Goal: Book appointment/travel/reservation

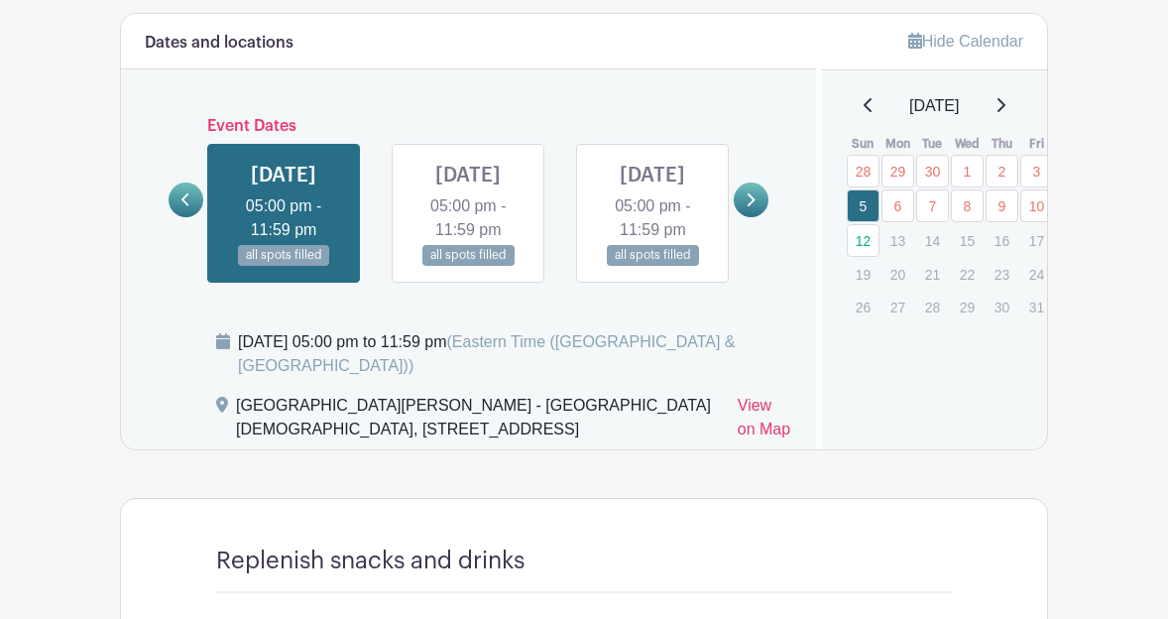
scroll to position [1189, 0]
click at [468, 265] on link at bounding box center [468, 265] width 0 height 0
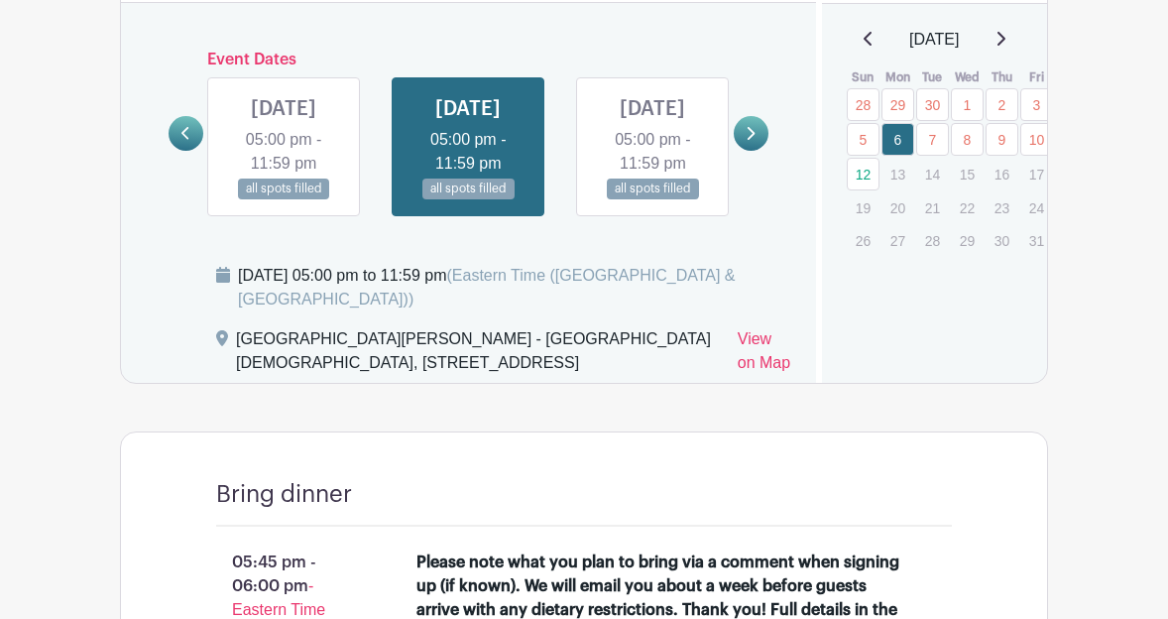
scroll to position [1248, 0]
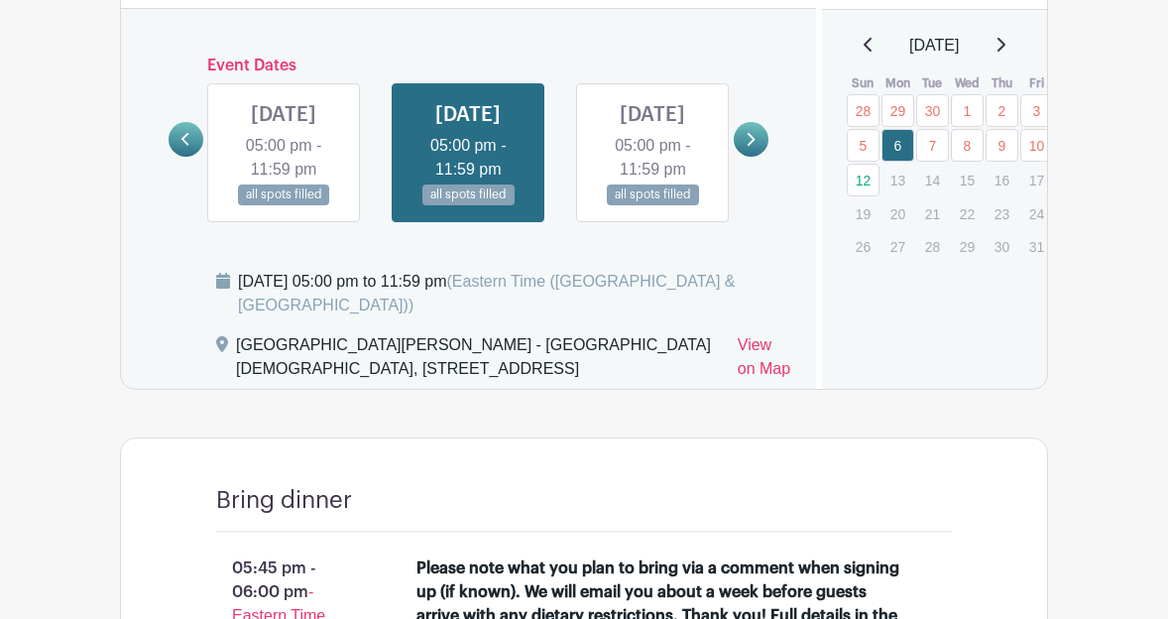
click at [652, 205] on link at bounding box center [652, 205] width 0 height 0
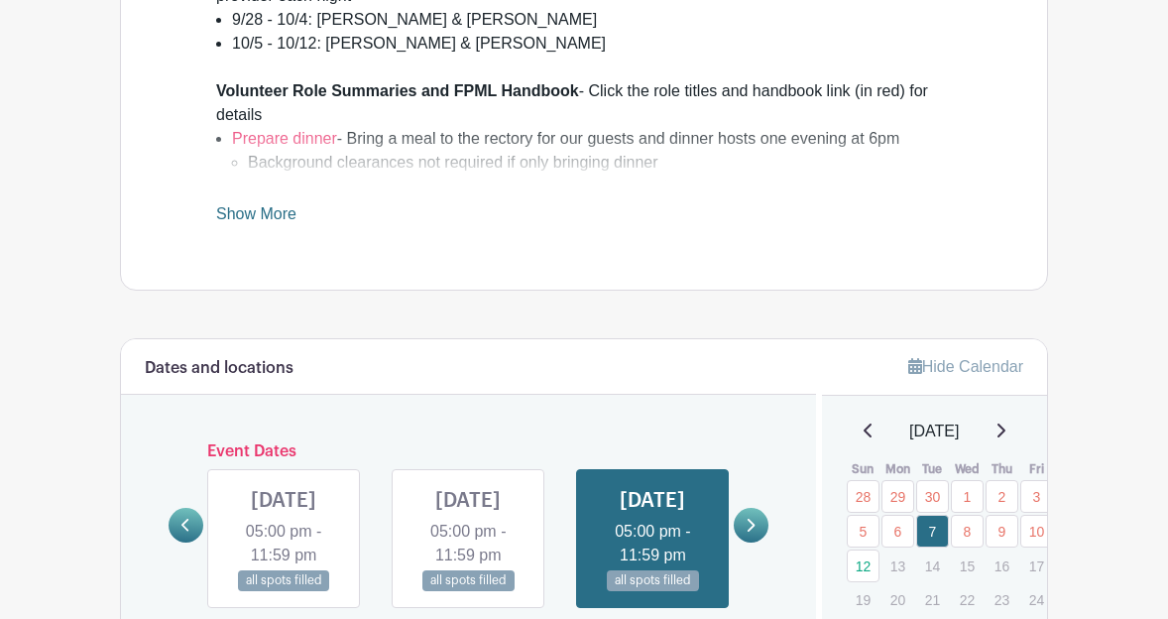
scroll to position [1127, 0]
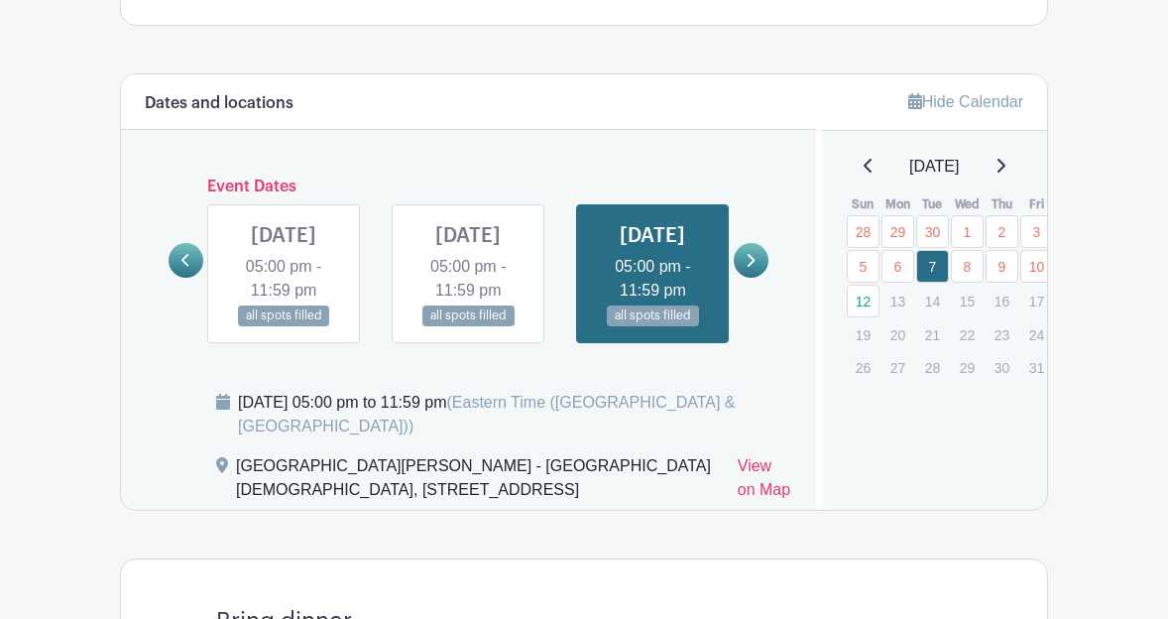
click at [751, 268] on icon at bounding box center [750, 260] width 9 height 15
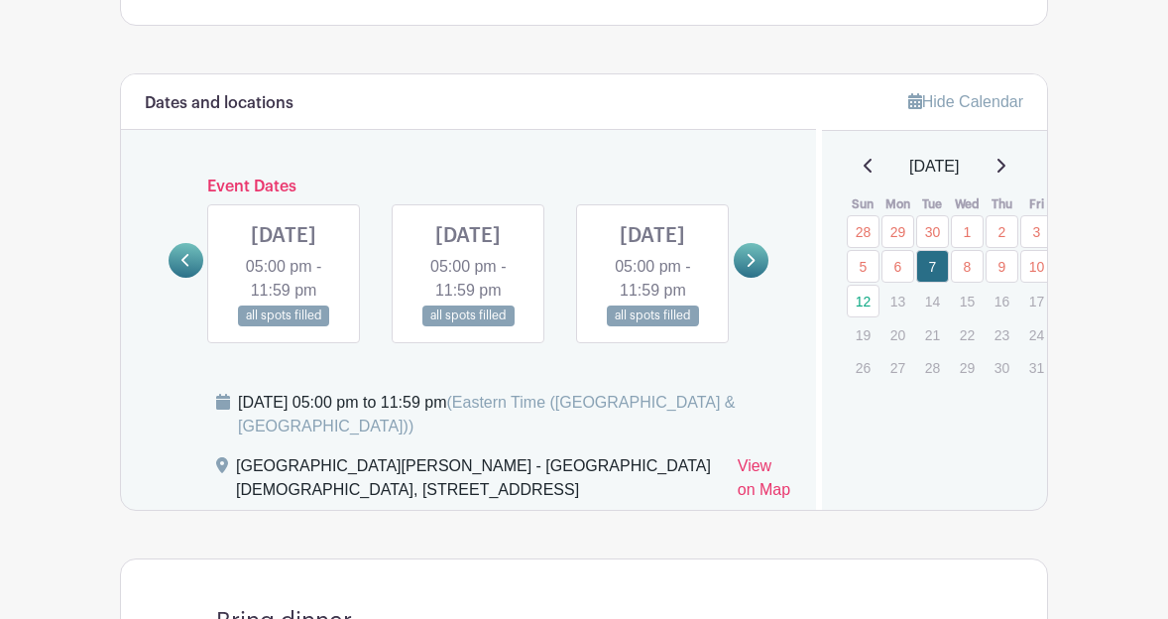
click at [747, 278] on link at bounding box center [751, 260] width 35 height 35
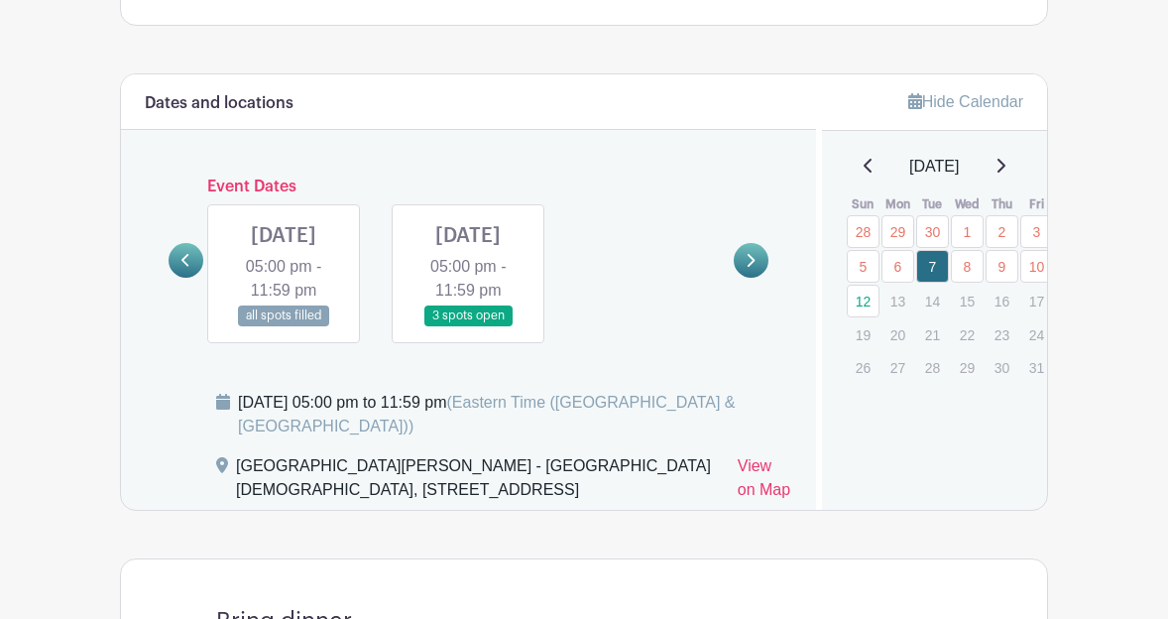
click at [468, 326] on link at bounding box center [468, 326] width 0 height 0
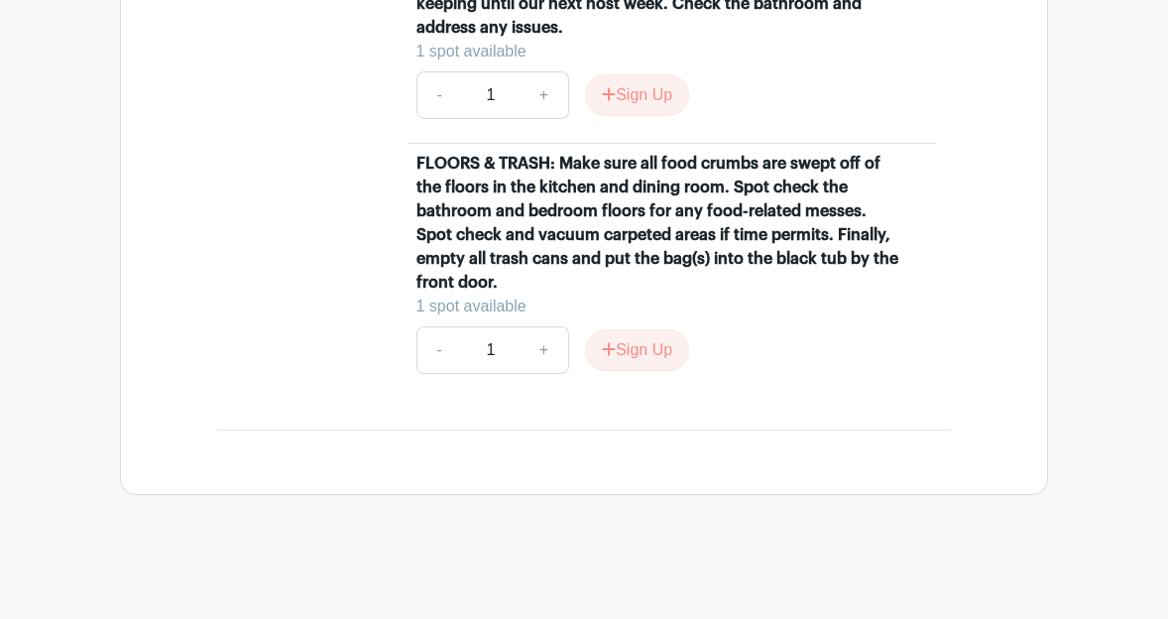
scroll to position [2261, 0]
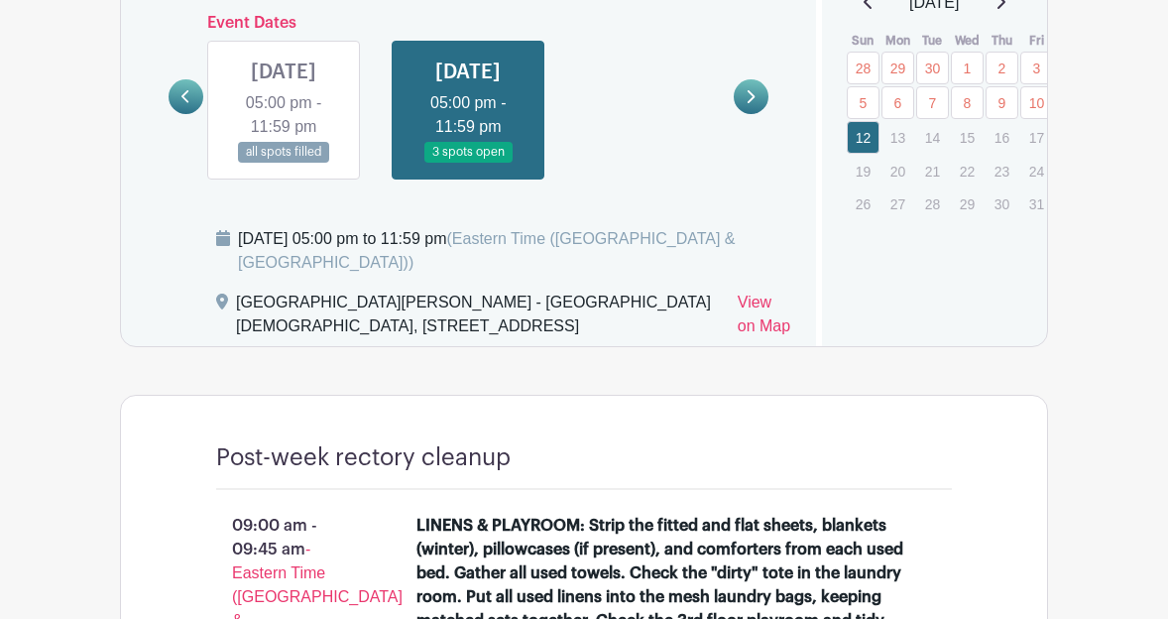
scroll to position [1290, 0]
click at [284, 164] on link at bounding box center [284, 164] width 0 height 0
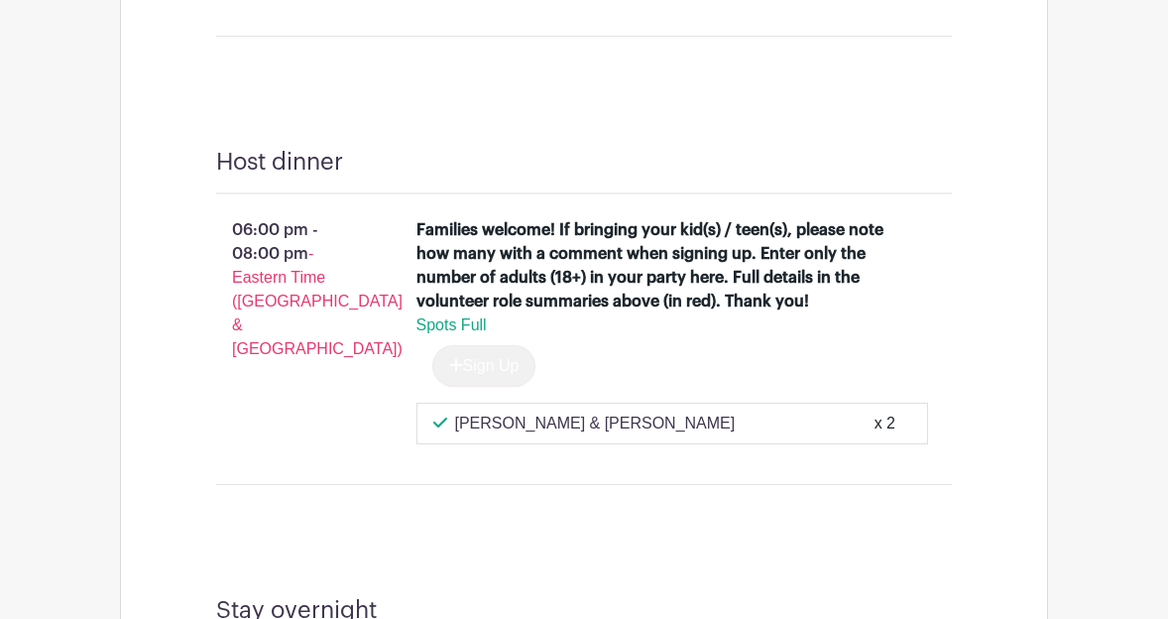
scroll to position [2088, 0]
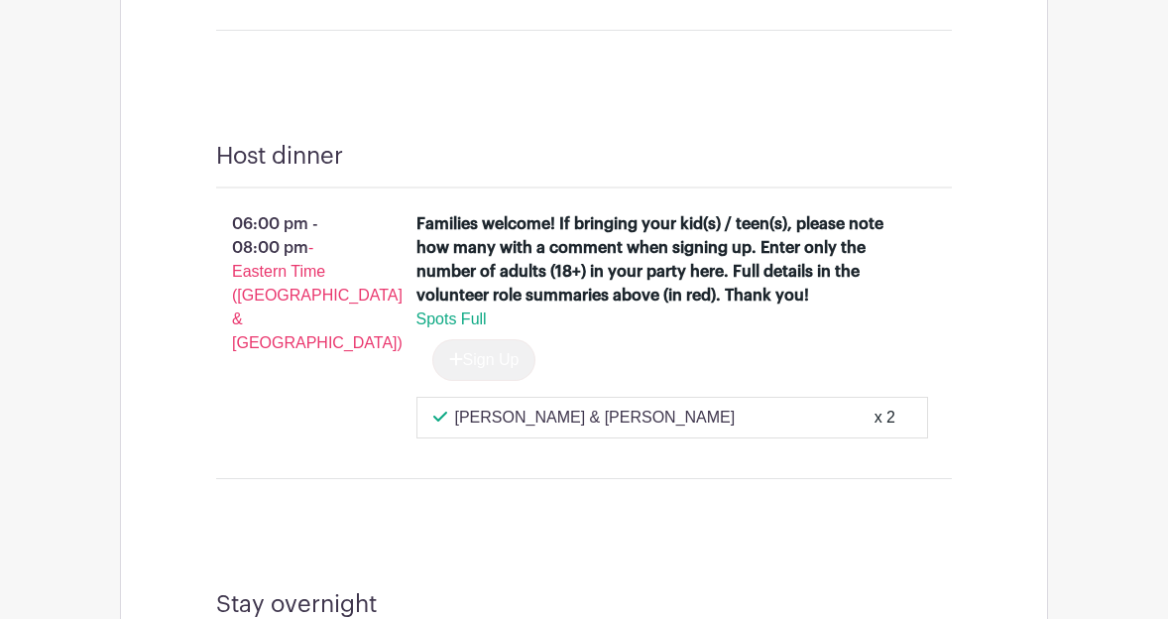
click at [430, 188] on div "Host dinner" at bounding box center [584, 165] width 736 height 47
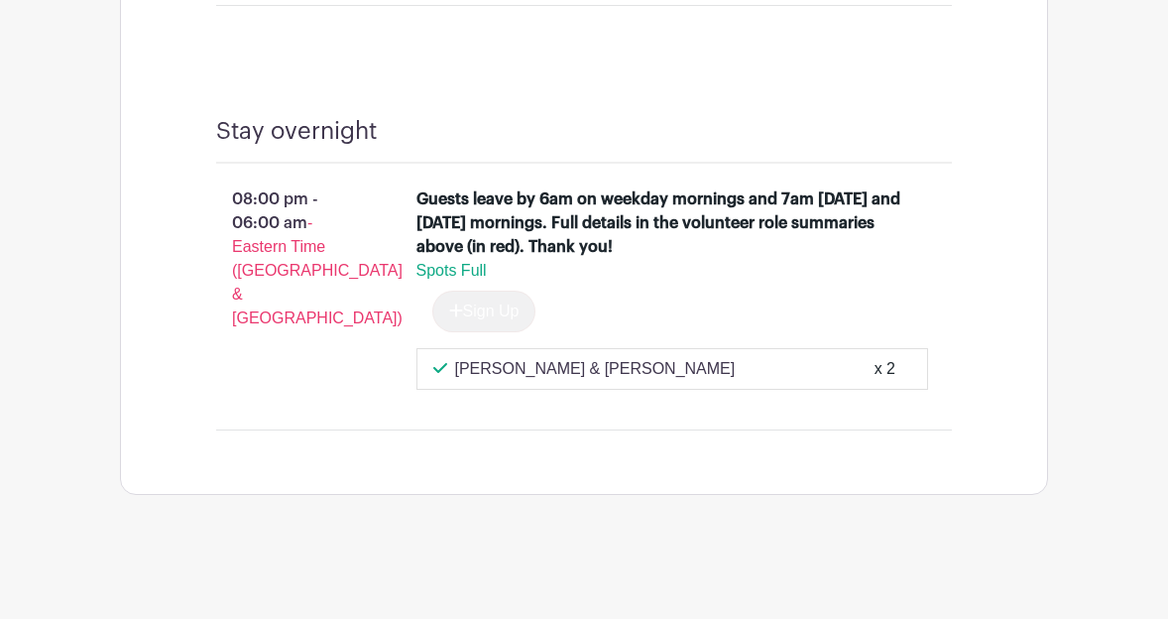
scroll to position [2634, 0]
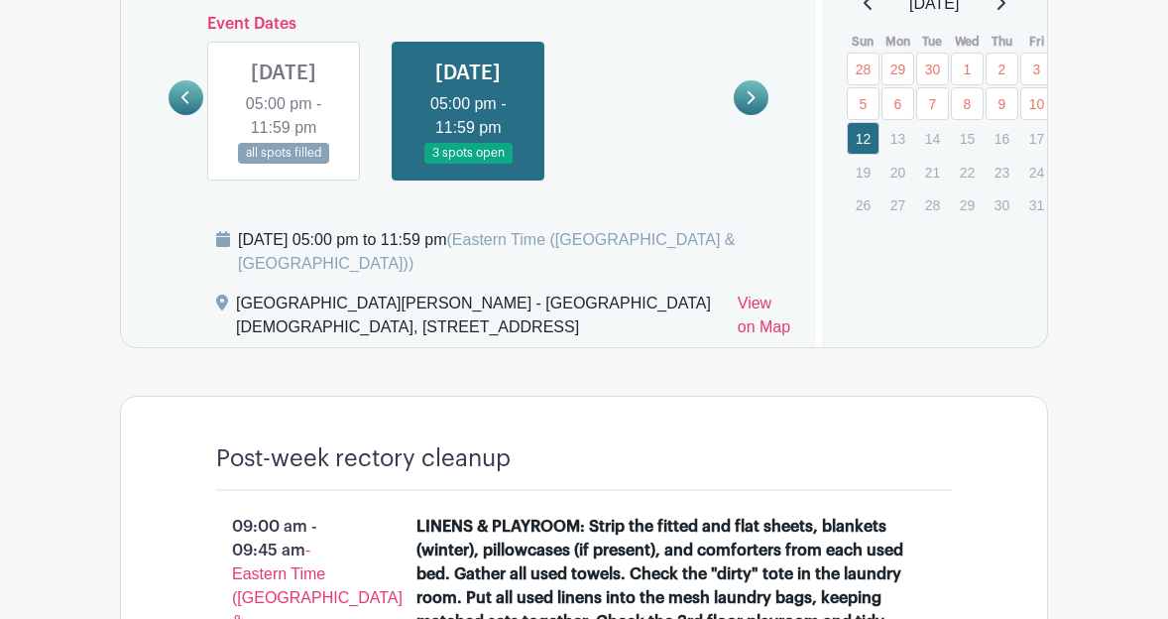
click at [284, 164] on link at bounding box center [284, 164] width 0 height 0
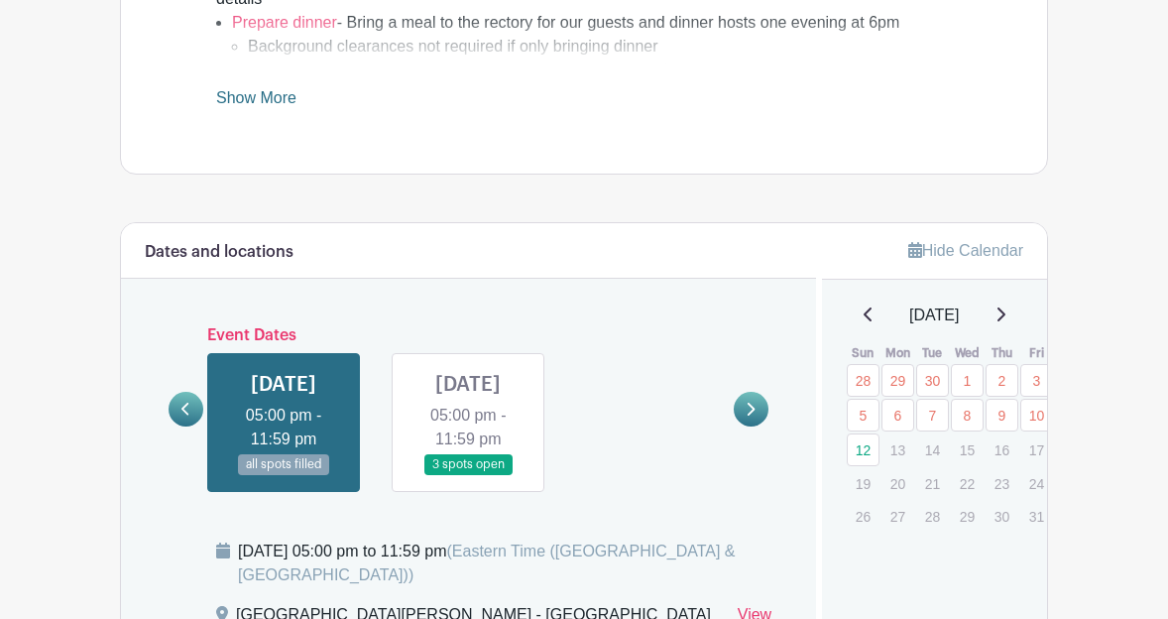
scroll to position [907, 0]
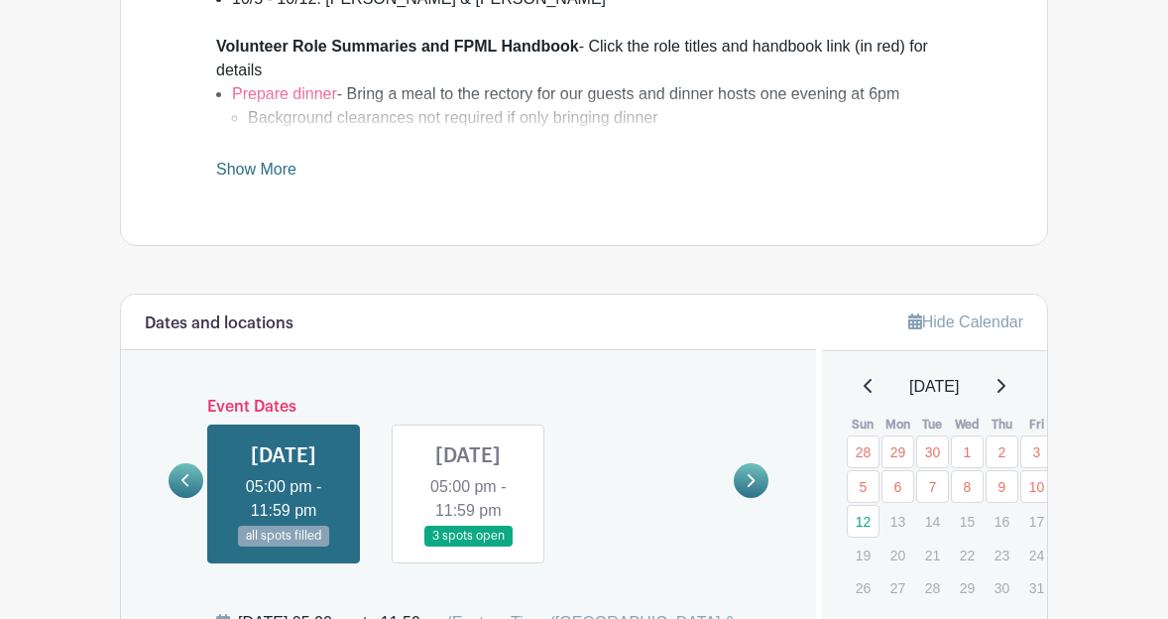
click at [181, 488] on icon at bounding box center [185, 480] width 9 height 15
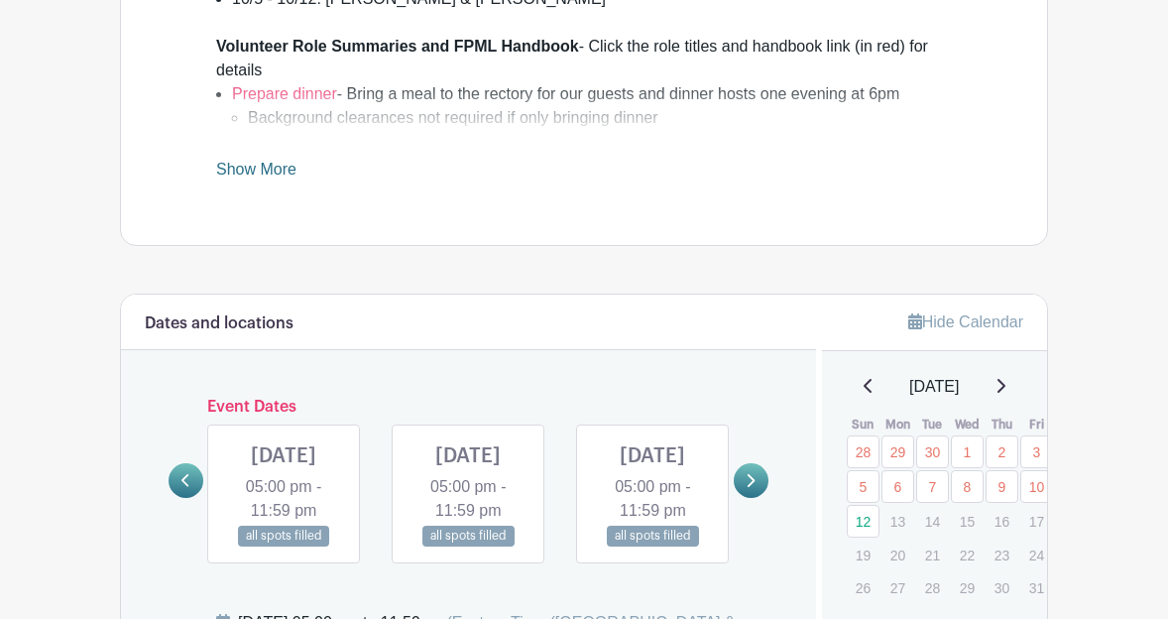
click at [468, 546] on link at bounding box center [468, 546] width 0 height 0
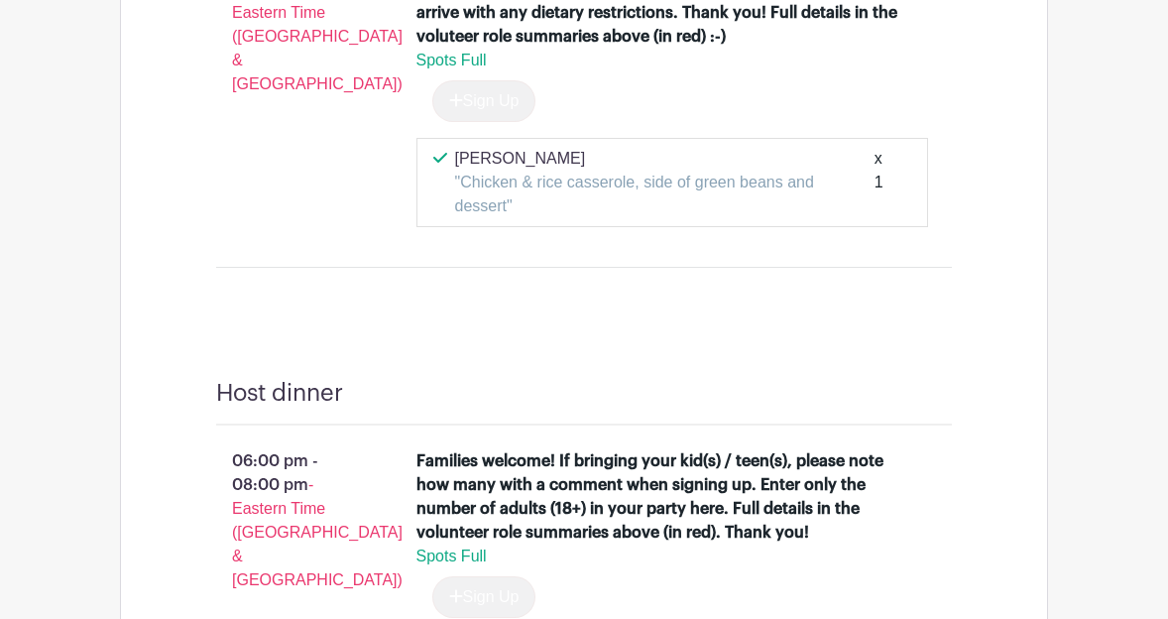
scroll to position [1790, 0]
